Goal: Check status: Check status

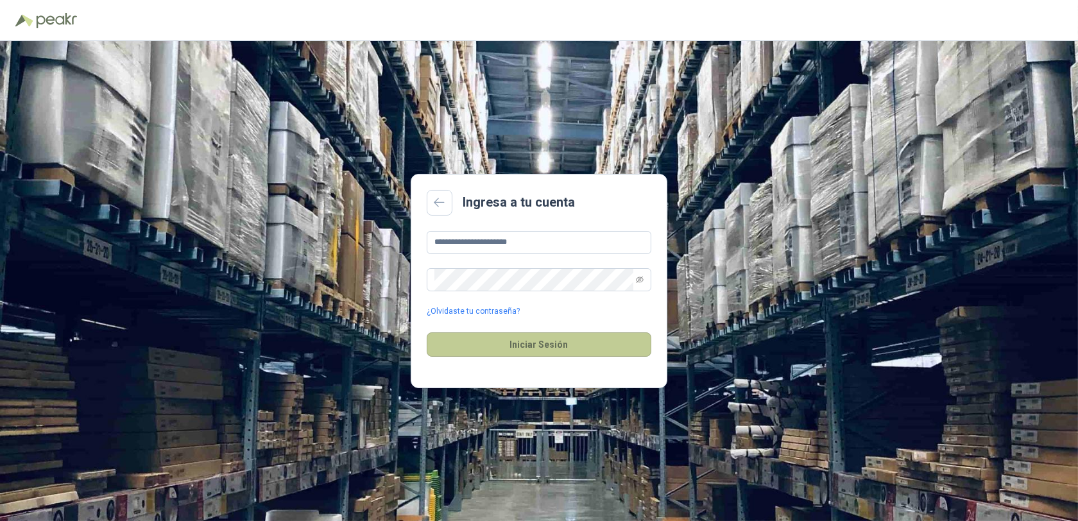
click at [547, 342] on button "Iniciar Sesión" at bounding box center [539, 344] width 225 height 24
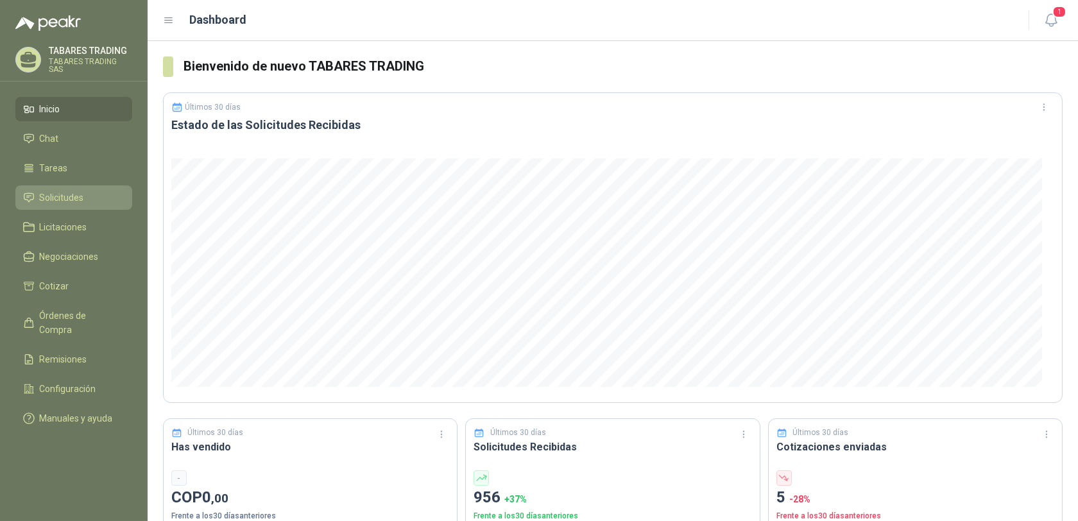
click at [65, 197] on span "Solicitudes" at bounding box center [62, 198] width 44 height 14
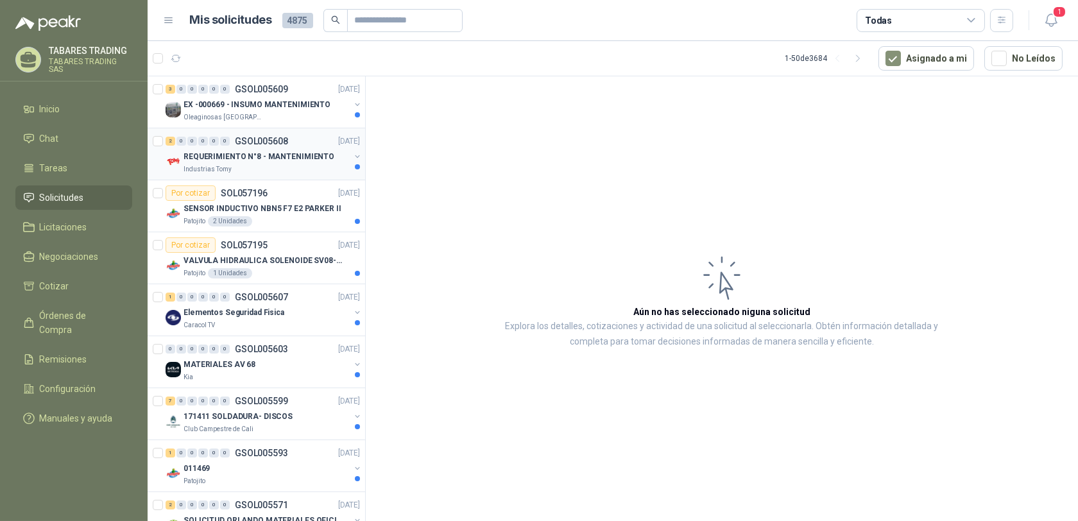
click at [244, 137] on p "GSOL005608" at bounding box center [261, 141] width 53 height 9
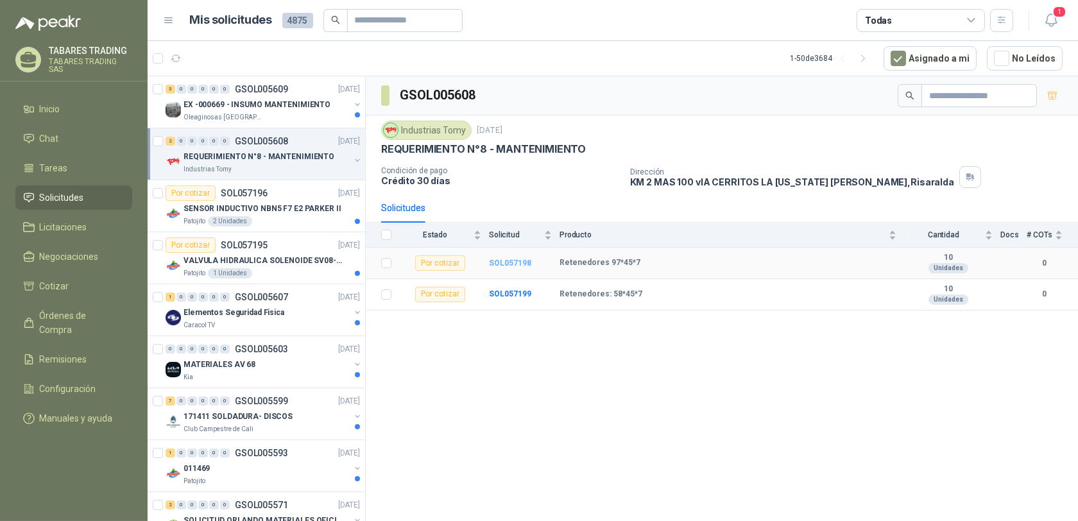
click at [502, 261] on b "SOL057198" at bounding box center [510, 263] width 42 height 9
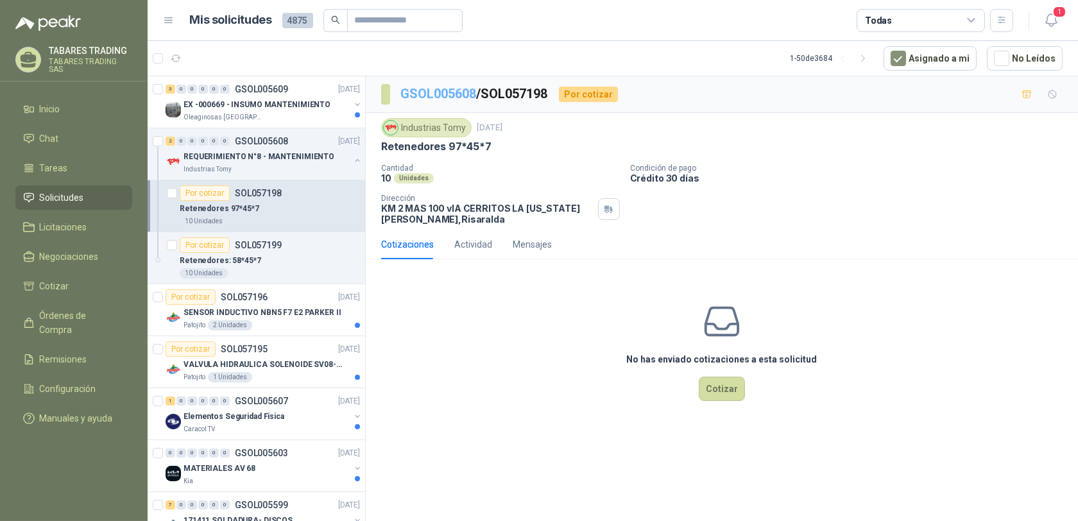
click at [437, 98] on link "GSOL005608" at bounding box center [439, 93] width 76 height 15
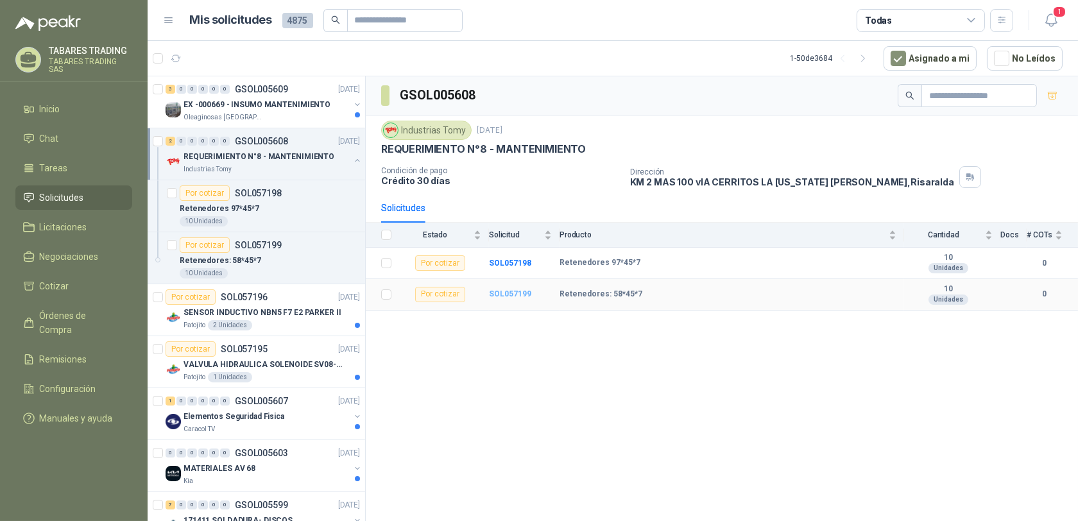
click at [504, 296] on b "SOL057199" at bounding box center [510, 293] width 42 height 9
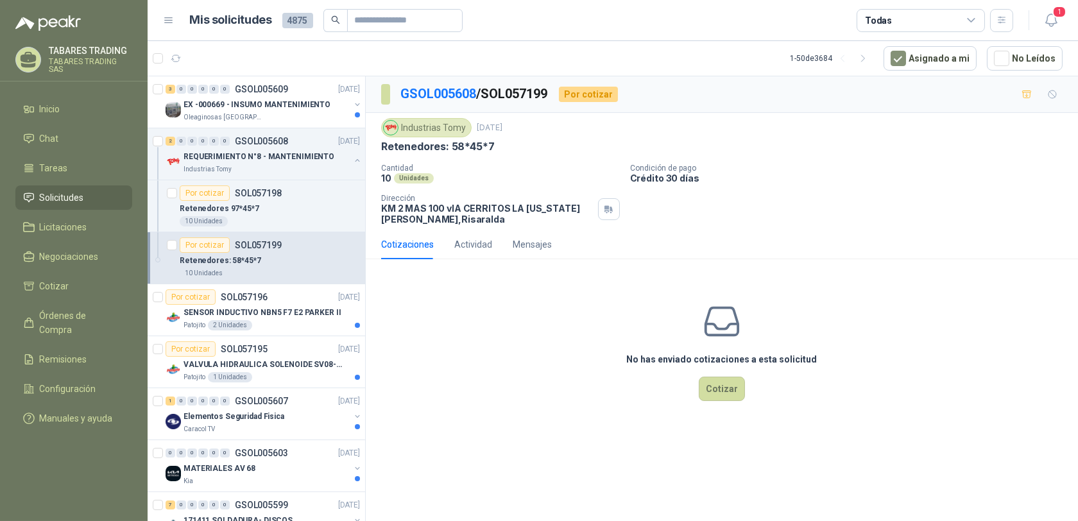
click at [101, 55] on p "[PERSON_NAME] TRADING" at bounding box center [90, 50] width 83 height 9
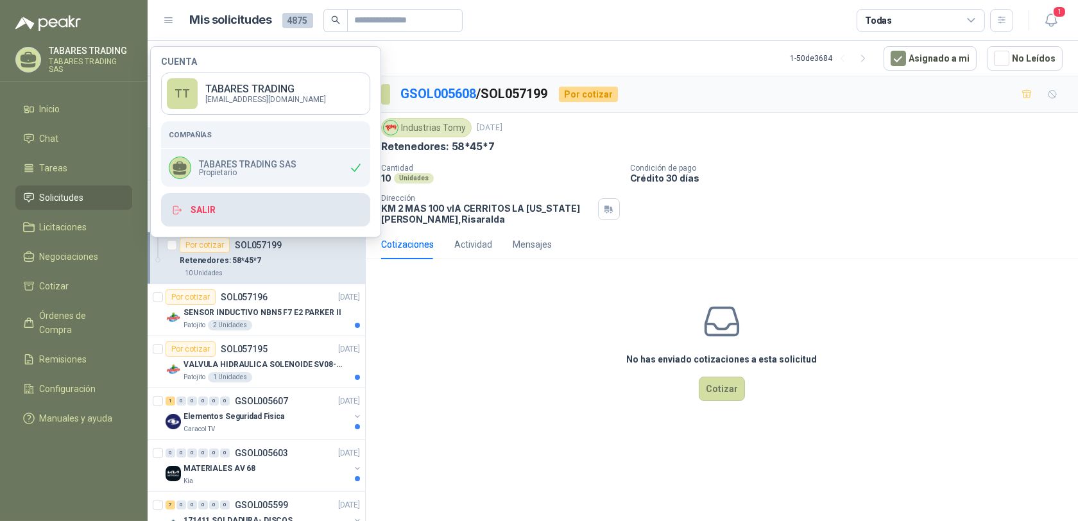
click at [209, 211] on button "Salir" at bounding box center [265, 209] width 209 height 33
